Goal: Information Seeking & Learning: Stay updated

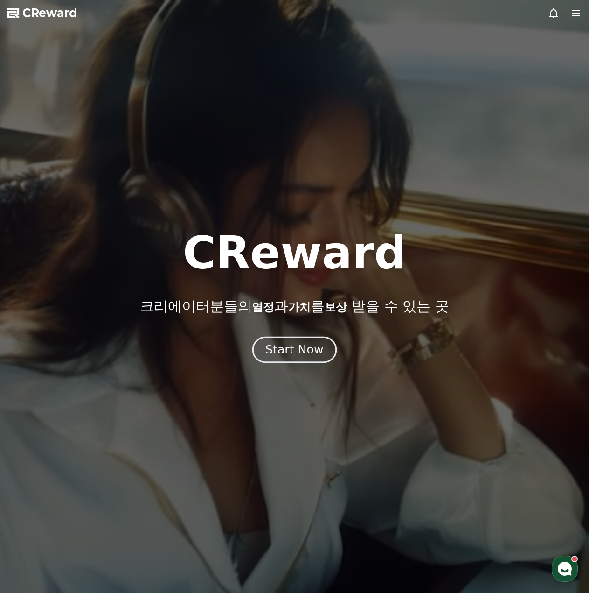
click at [329, 357] on button "Start Now" at bounding box center [294, 349] width 84 height 27
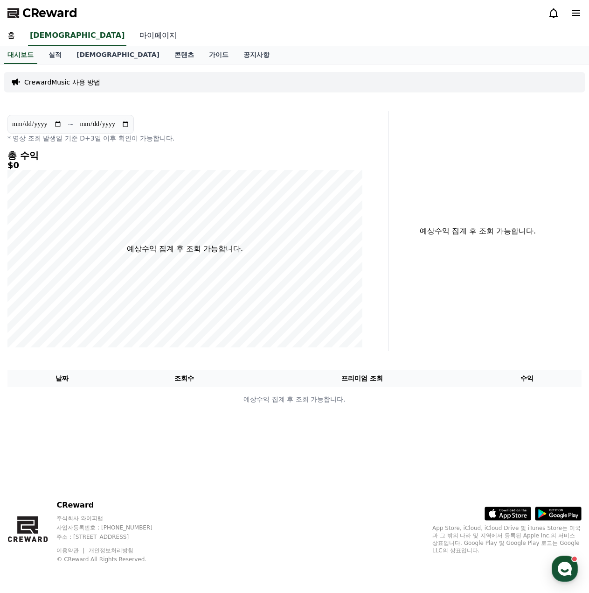
click at [132, 39] on link "마이페이지" at bounding box center [158, 36] width 52 height 20
select select "**********"
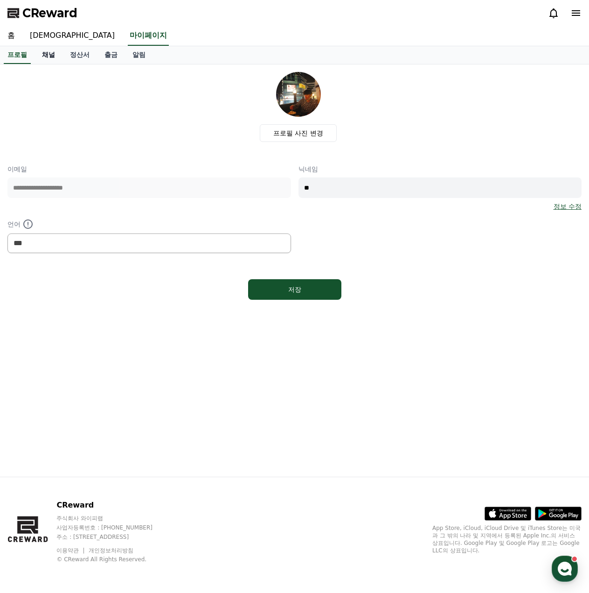
click at [48, 61] on link "채널" at bounding box center [49, 55] width 28 height 18
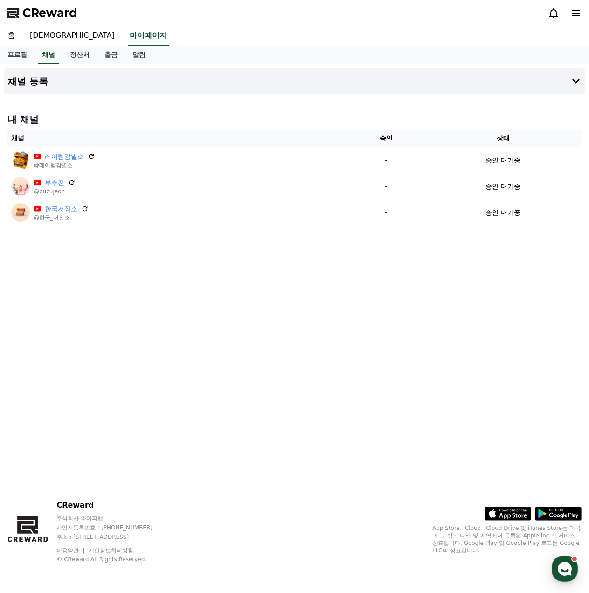
click at [5, 41] on link "홈" at bounding box center [11, 36] width 22 height 20
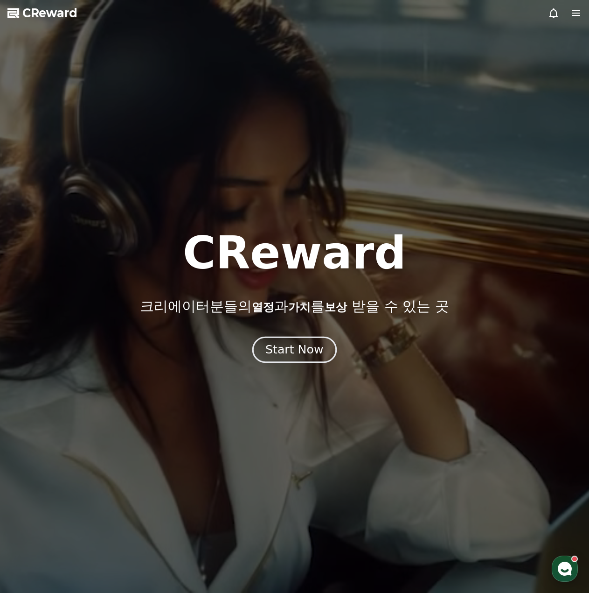
click at [299, 348] on div "Start Now" at bounding box center [295, 350] width 58 height 16
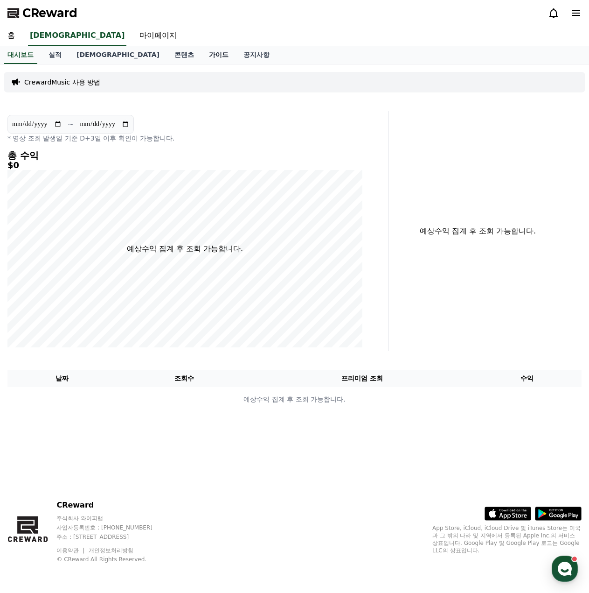
click at [202, 51] on link "가이드" at bounding box center [219, 55] width 35 height 18
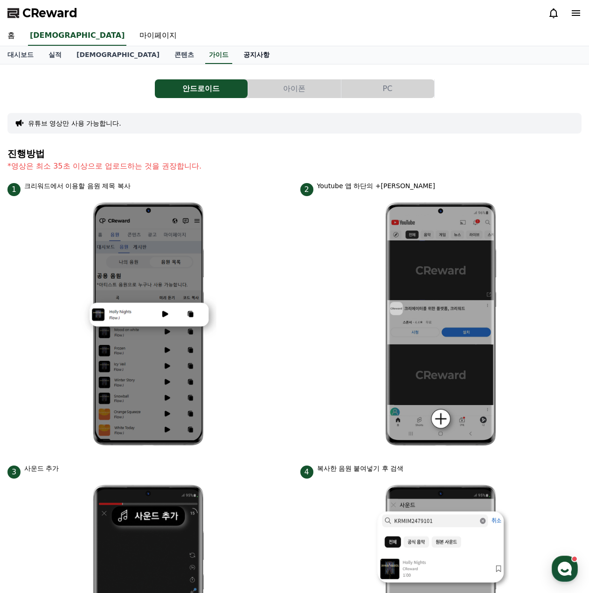
click at [236, 54] on link "공지사항" at bounding box center [256, 55] width 41 height 18
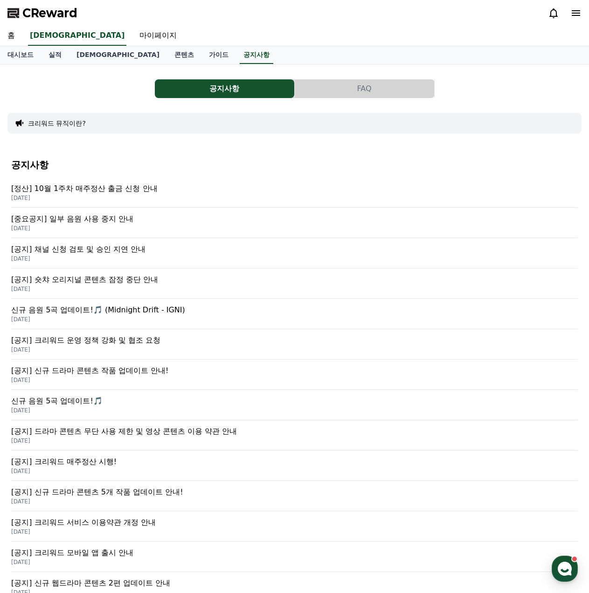
click at [117, 253] on p "[공지] 채널 신청 검토 및 승인 지연 안내" at bounding box center [294, 249] width 567 height 11
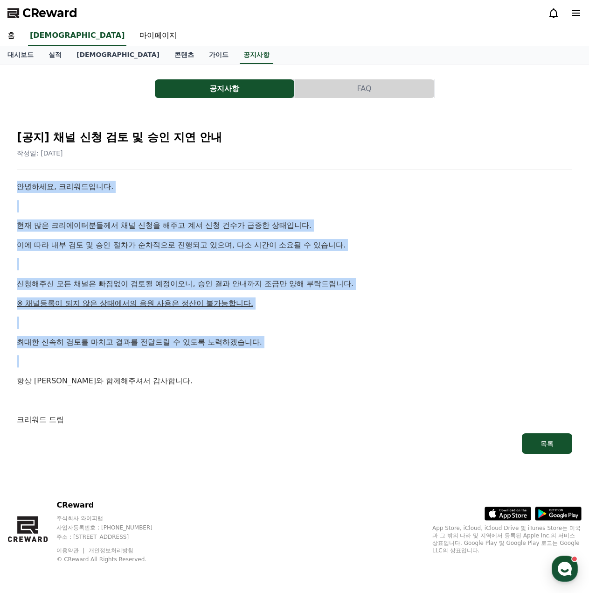
drag, startPoint x: 9, startPoint y: 185, endPoint x: 357, endPoint y: 357, distance: 387.4
click at [337, 354] on div "[공지] 채널 신청 검토 및 승인 지연 안내 작성일: [DATE] 안녕하세요, 크리워드입니다. 현재 많은 크리에이터분들께서 채널 신청을 해주고…" at bounding box center [294, 288] width 574 height 350
click at [345, 319] on p at bounding box center [295, 322] width 556 height 12
